Goal: Information Seeking & Learning: Learn about a topic

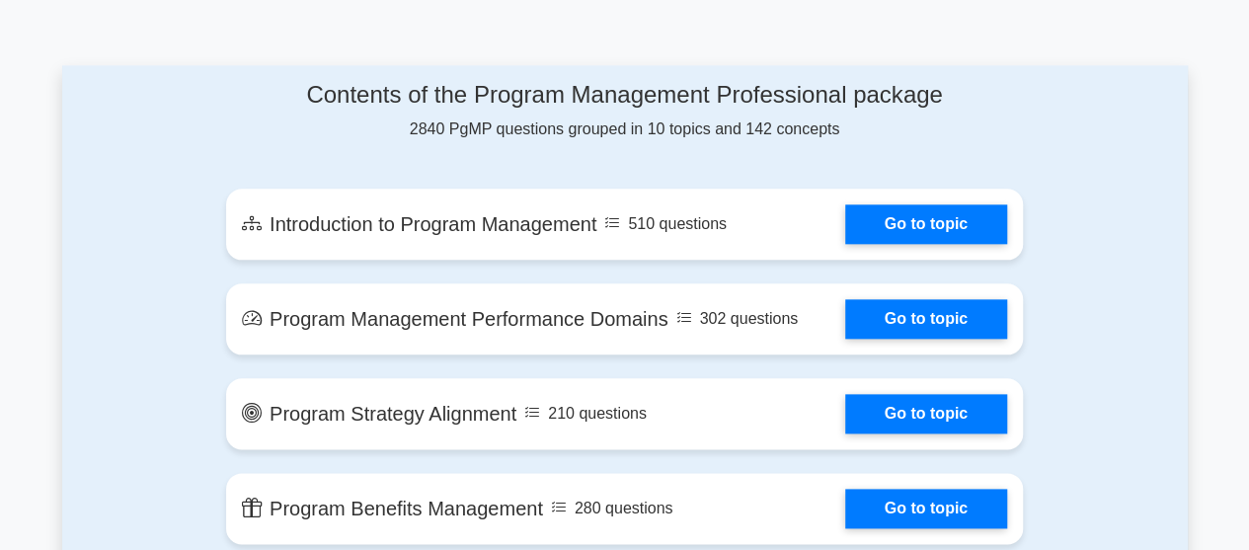
scroll to position [1025, 0]
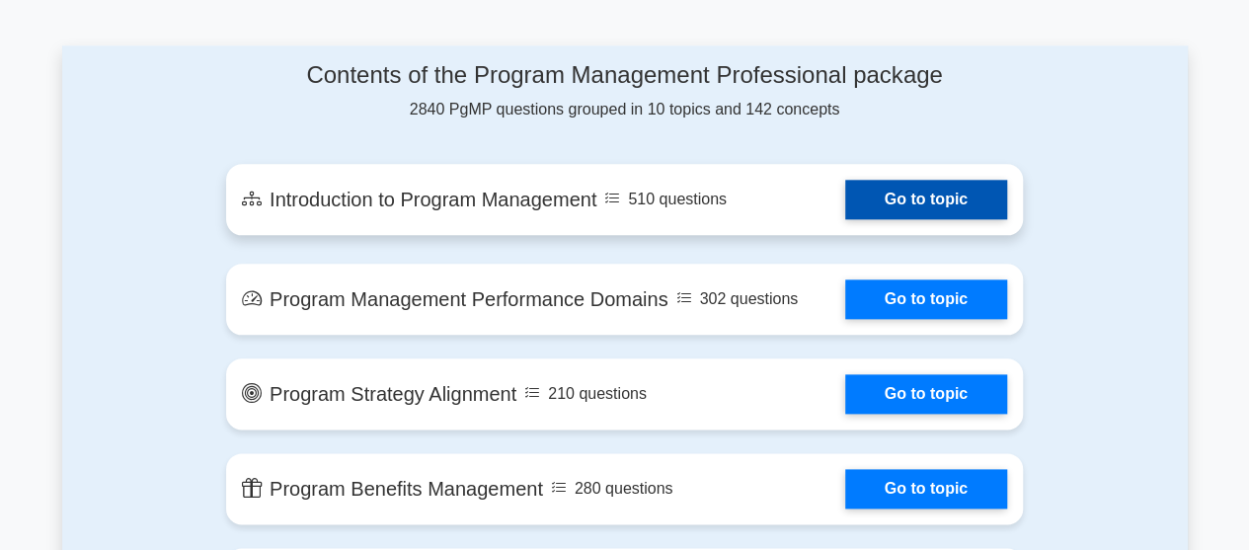
click at [932, 211] on link "Go to topic" at bounding box center [927, 200] width 162 height 40
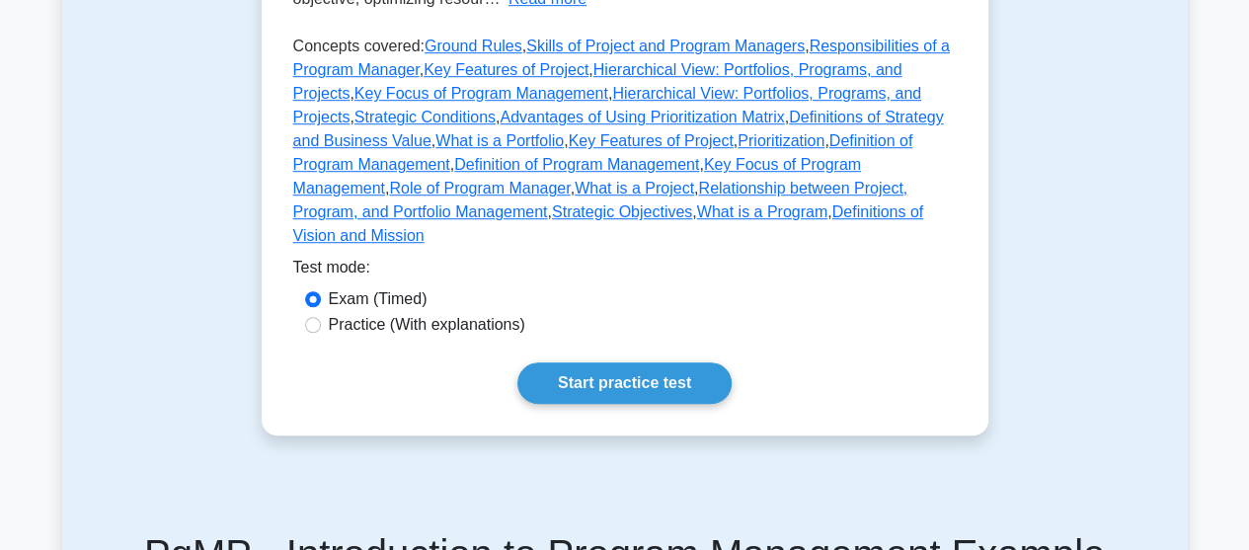
scroll to position [599, 0]
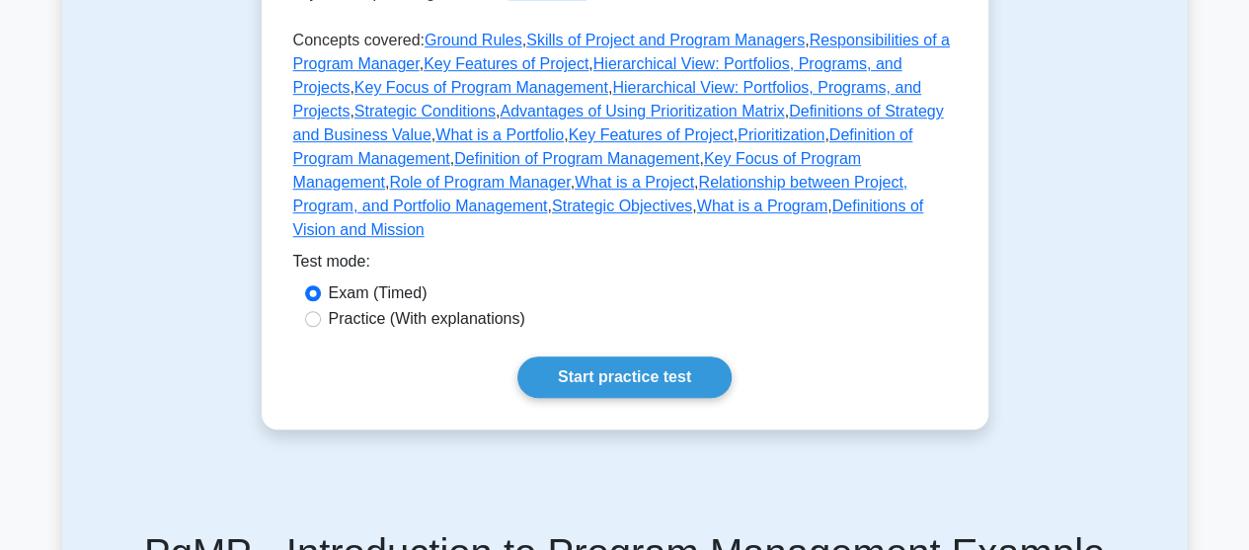
click at [332, 307] on label "Practice (With explanations)" at bounding box center [427, 319] width 197 height 24
click at [321, 311] on input "Practice (With explanations)" at bounding box center [313, 319] width 16 height 16
radio input "true"
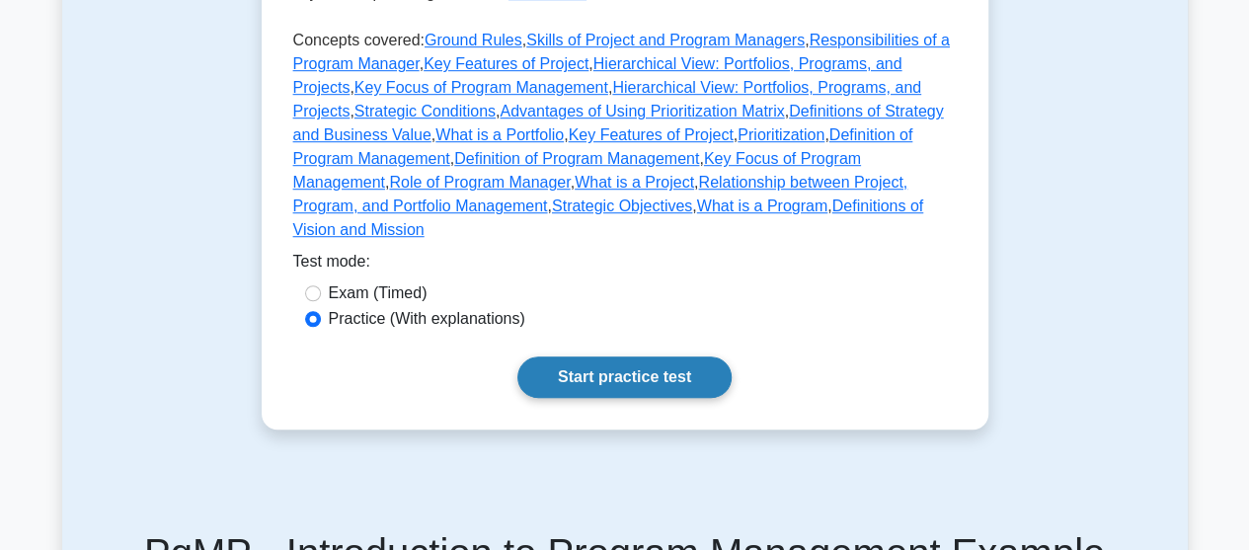
click at [684, 357] on link "Start practice test" at bounding box center [625, 377] width 214 height 41
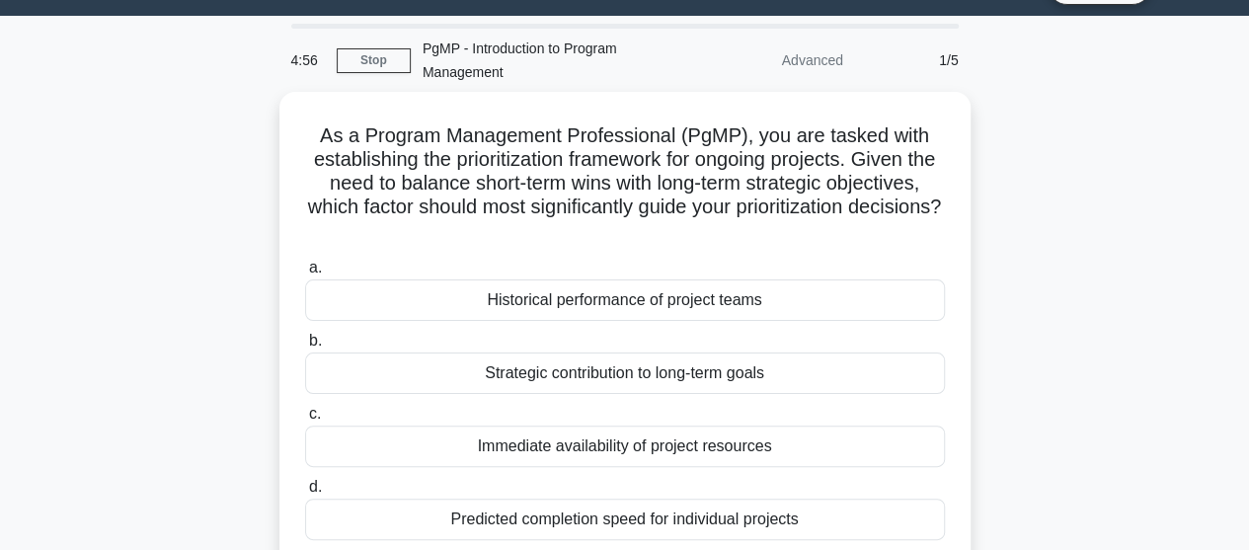
scroll to position [51, 0]
